Goal: Find specific page/section: Find specific page/section

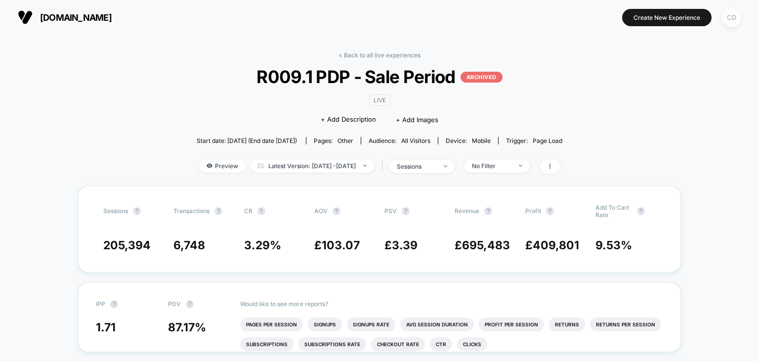
click at [736, 14] on div "CD" at bounding box center [731, 17] width 19 height 19
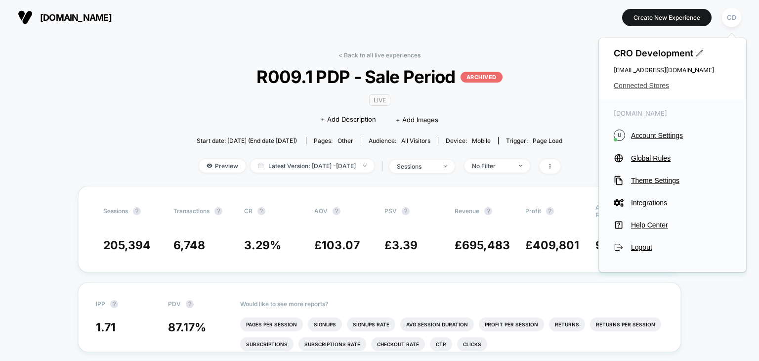
click at [646, 88] on span "Connected Stores" at bounding box center [673, 86] width 118 height 8
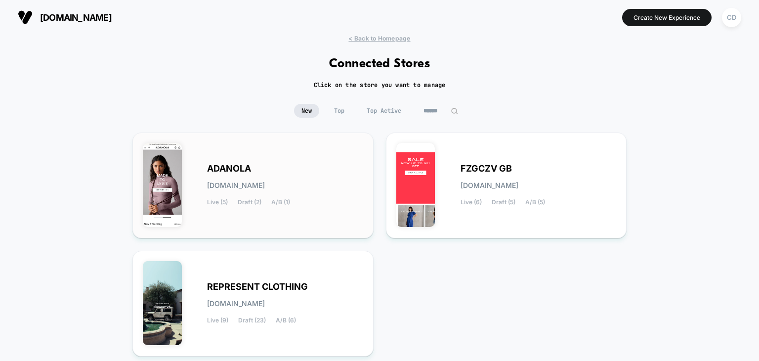
click at [254, 171] on div "ADANOLA [DOMAIN_NAME] Live (5) Draft (2) A/B (1)" at bounding box center [285, 185] width 156 height 41
